Goal: Navigation & Orientation: Understand site structure

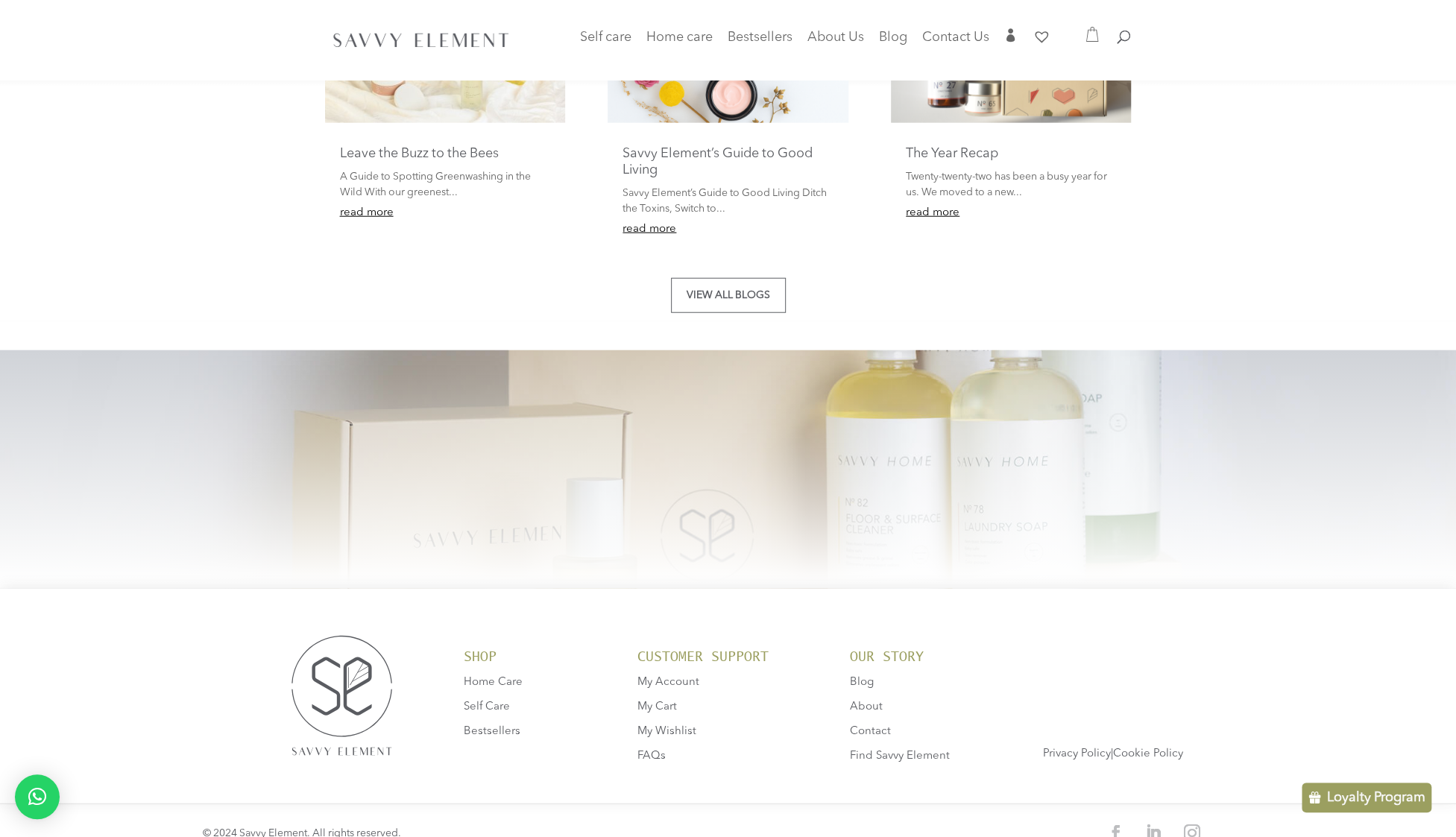
scroll to position [2857, 0]
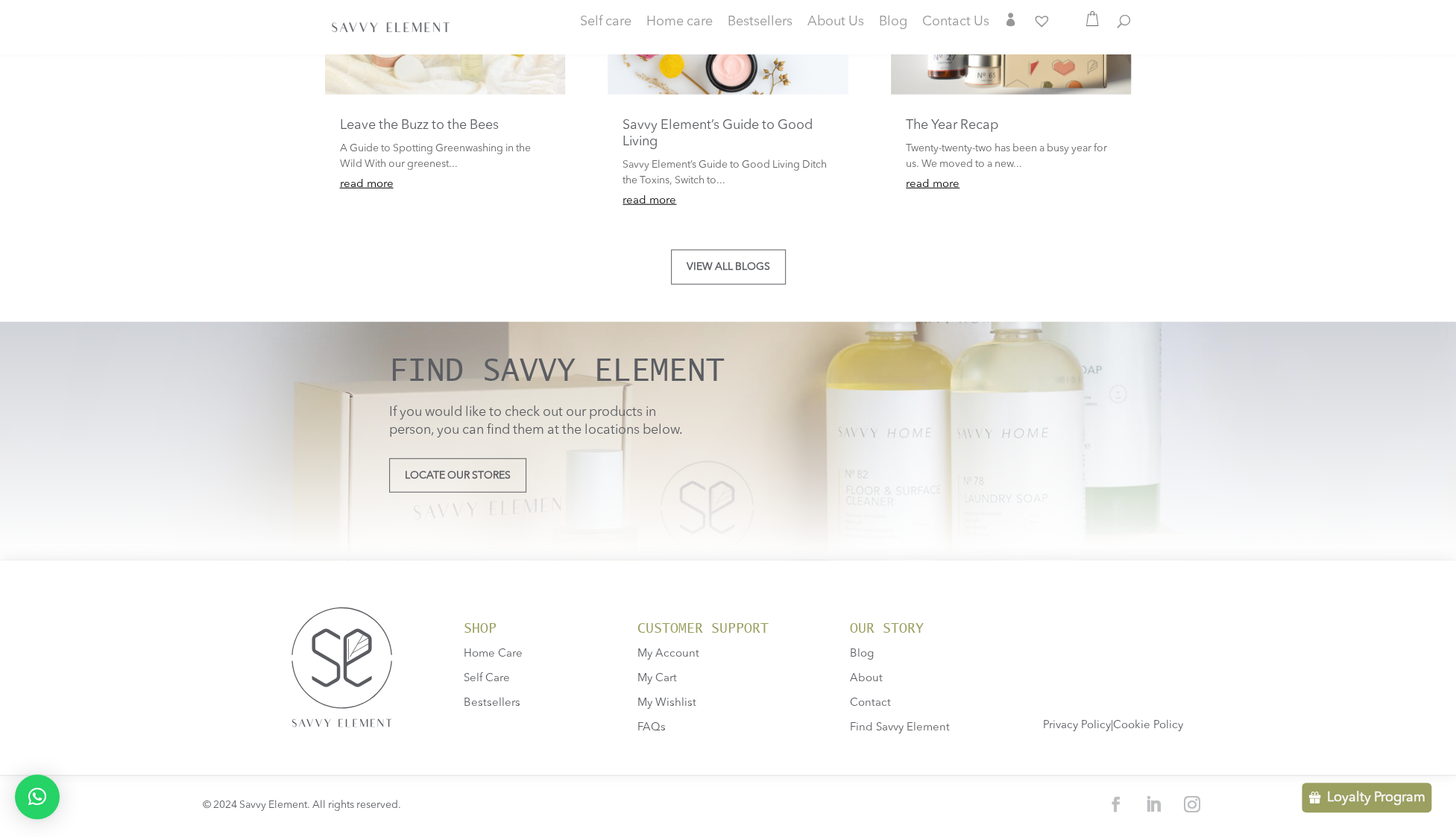
click at [874, 676] on span "About" at bounding box center [866, 679] width 33 height 11
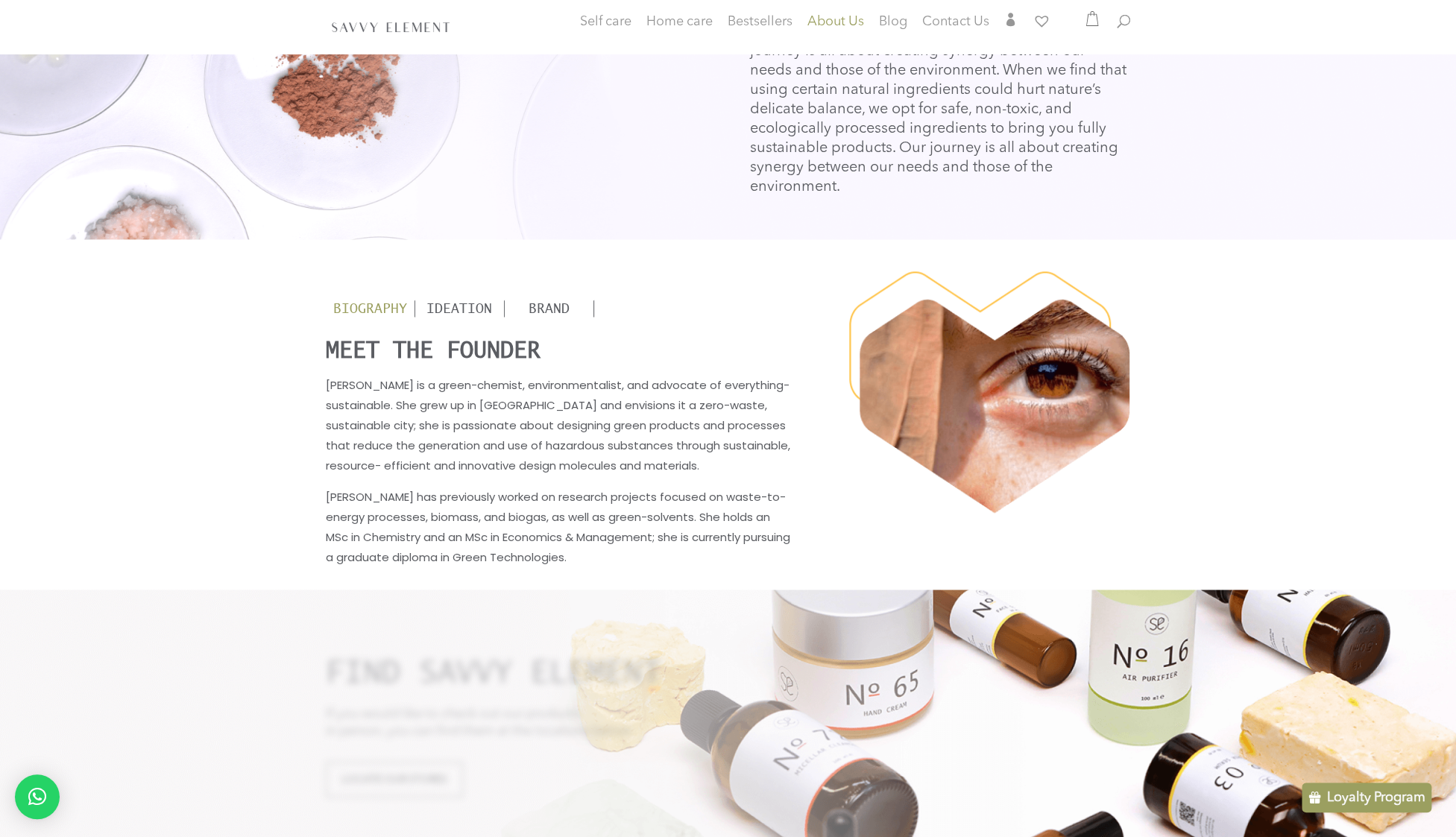
scroll to position [1551, 0]
click at [464, 302] on div "Ideation" at bounding box center [459, 309] width 88 height 16
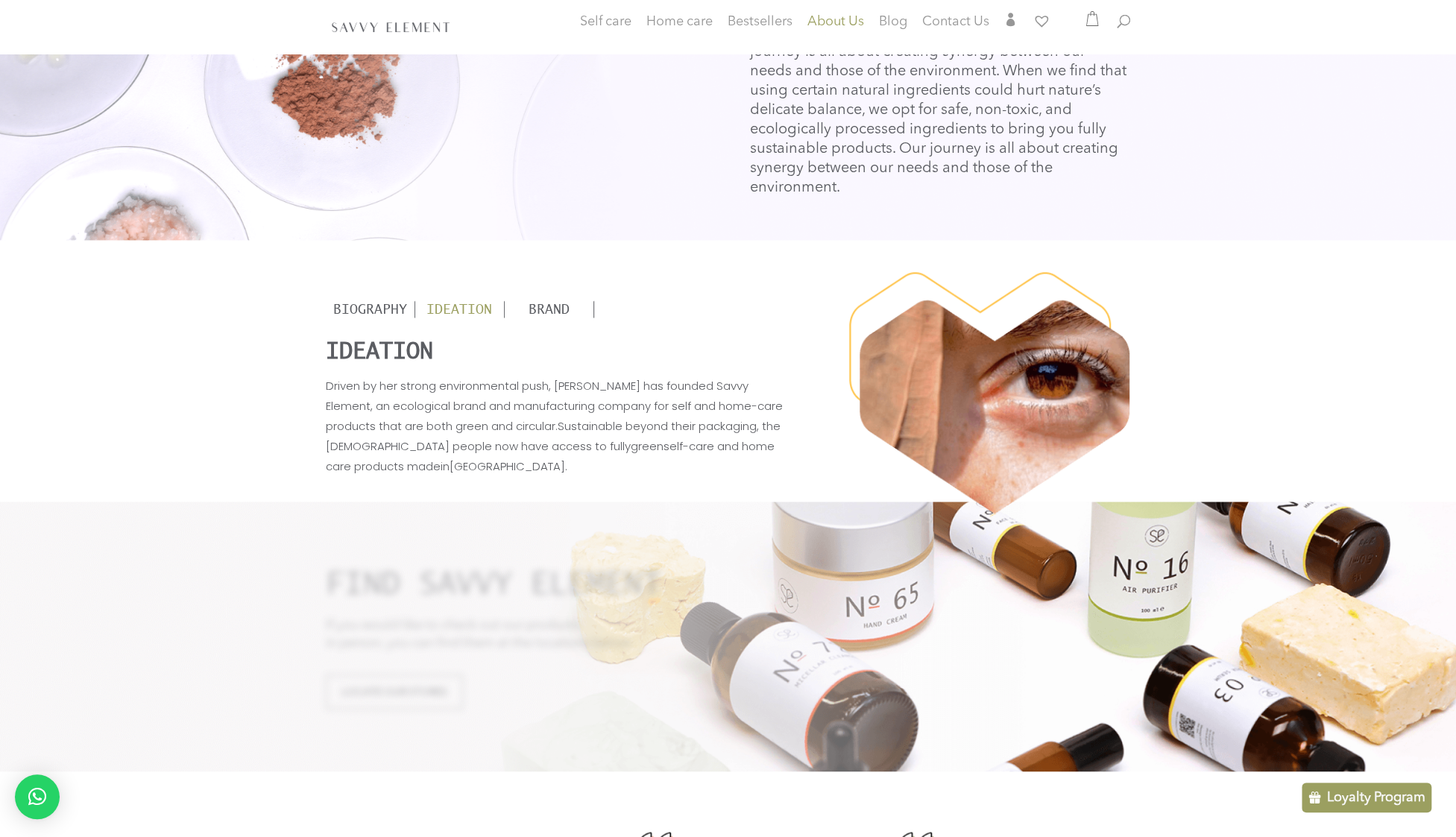
click at [563, 301] on div "Brand" at bounding box center [548, 309] width 88 height 16
